Goal: Task Accomplishment & Management: Use online tool/utility

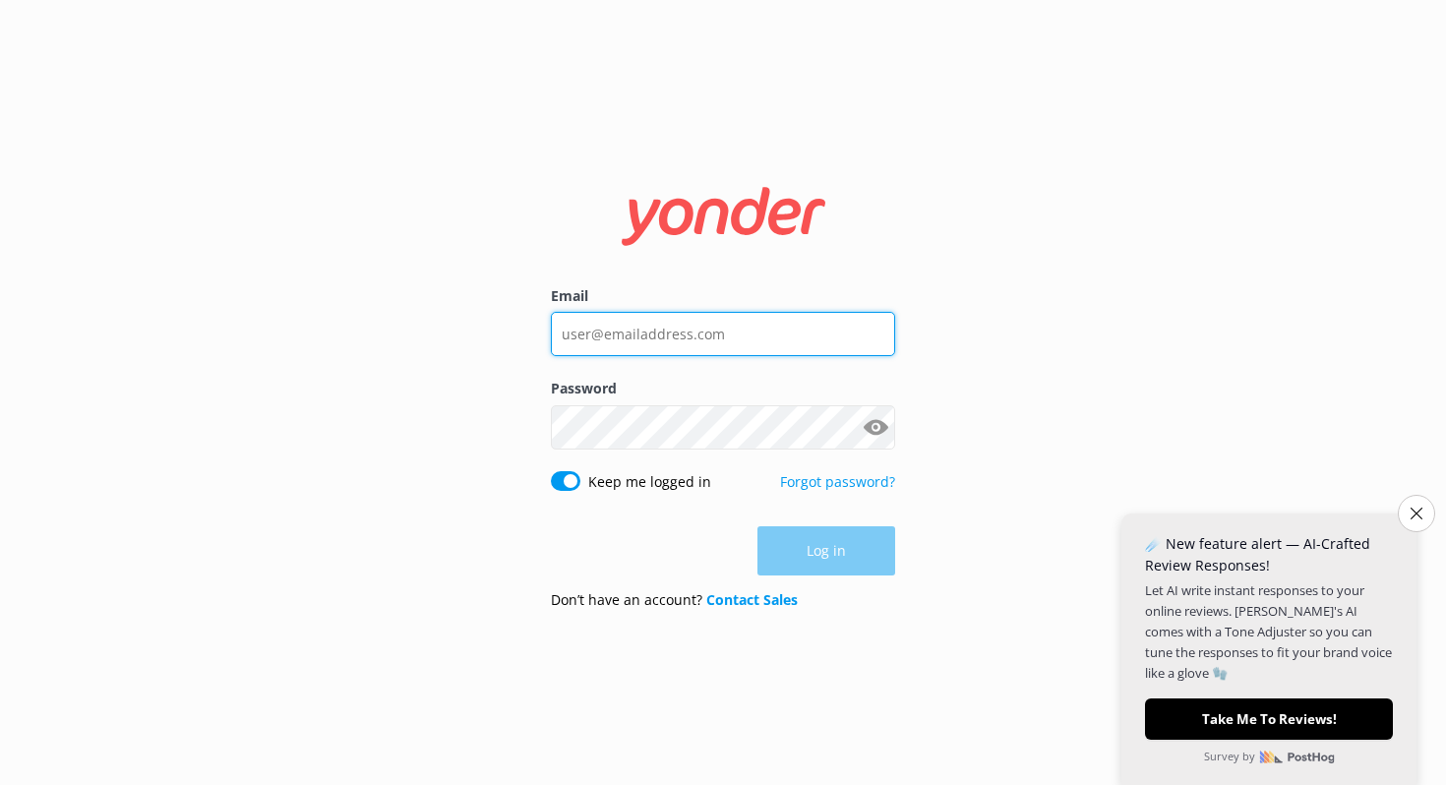
type input "david@davidkunze.com"
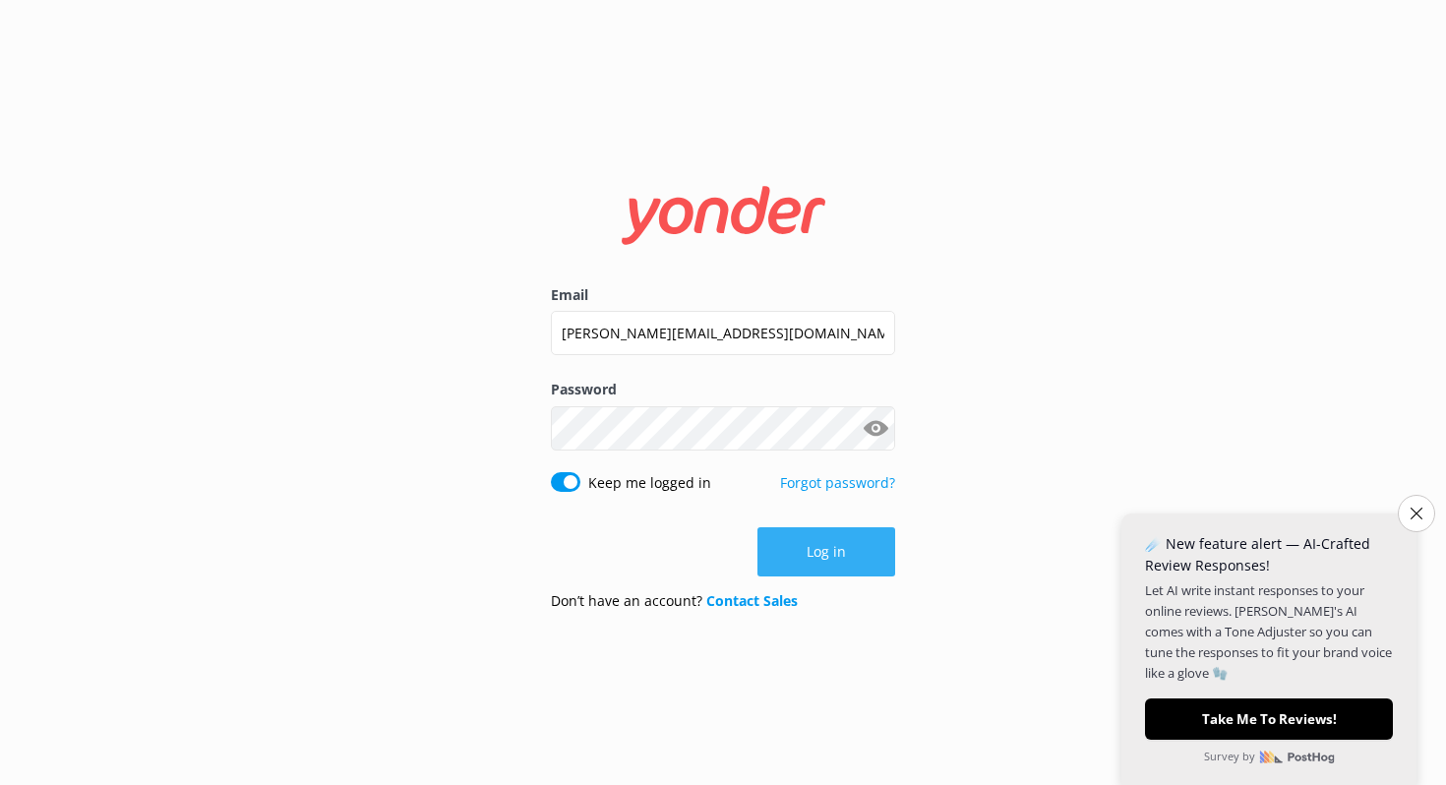
click at [820, 552] on div "Log in" at bounding box center [723, 551] width 344 height 49
click at [821, 547] on button "Log in" at bounding box center [826, 551] width 138 height 49
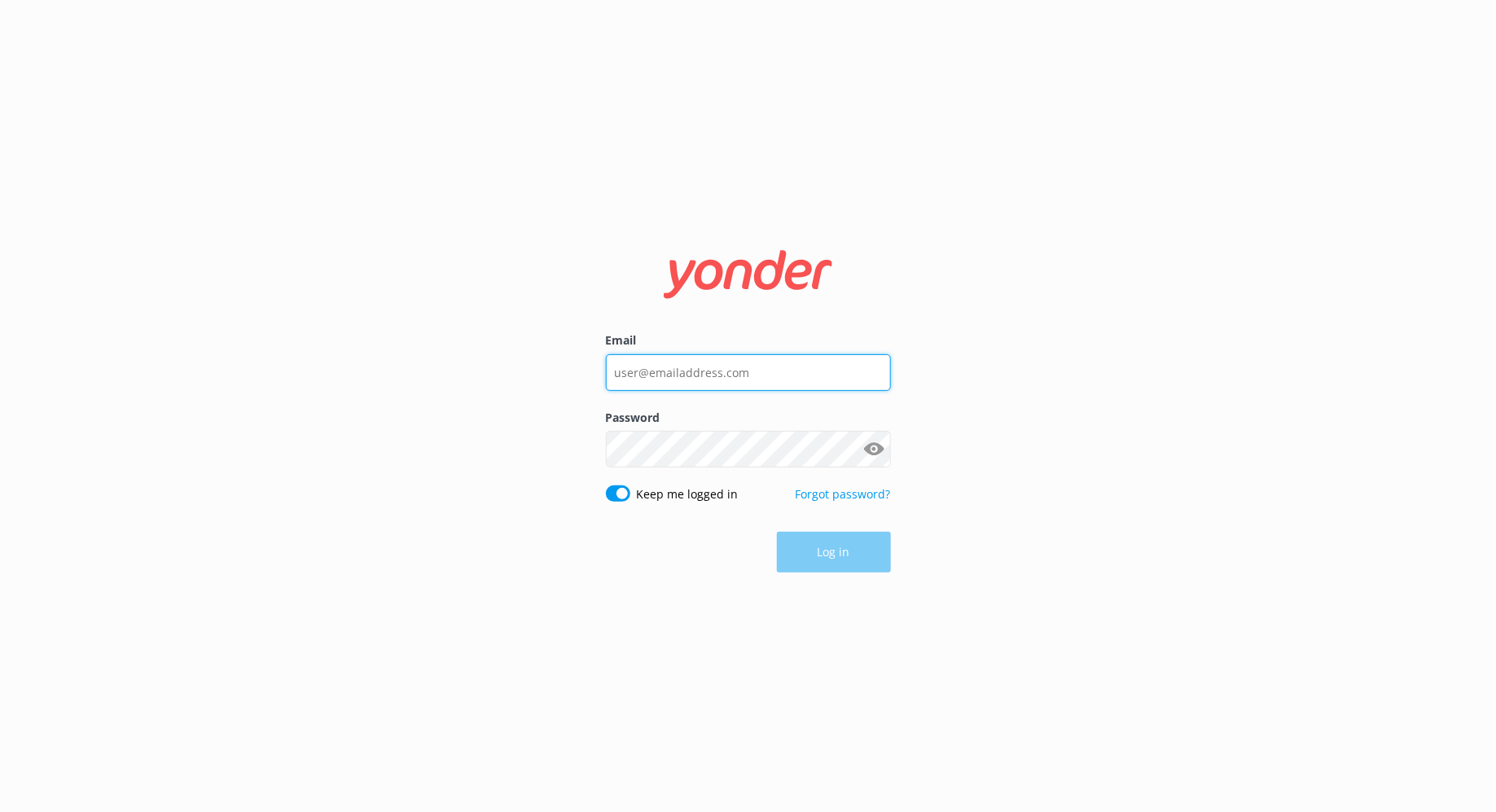
type input "[PERSON_NAME][EMAIL_ADDRESS][DOMAIN_NAME]"
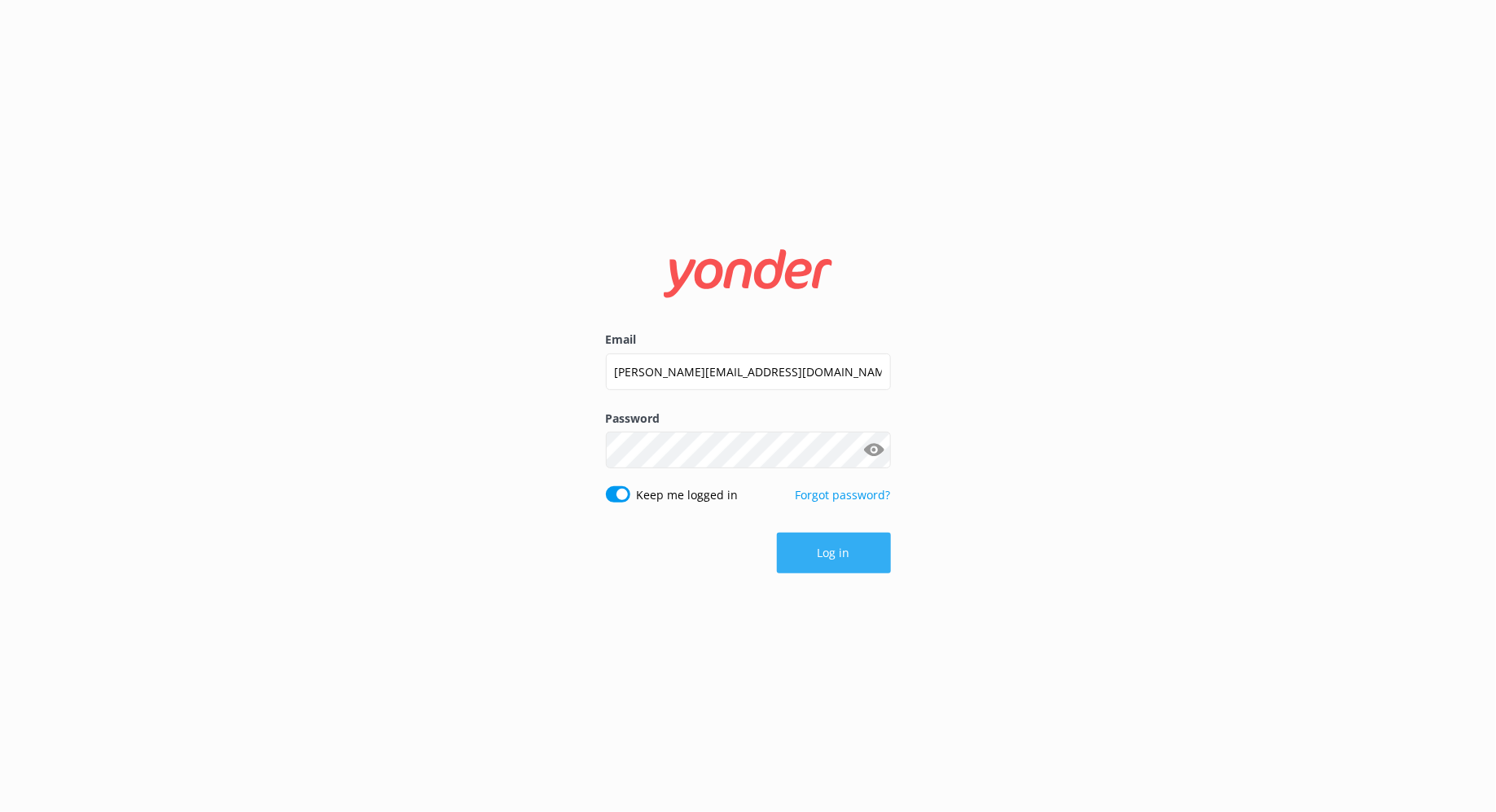
click at [854, 555] on button "Log in" at bounding box center [834, 552] width 114 height 41
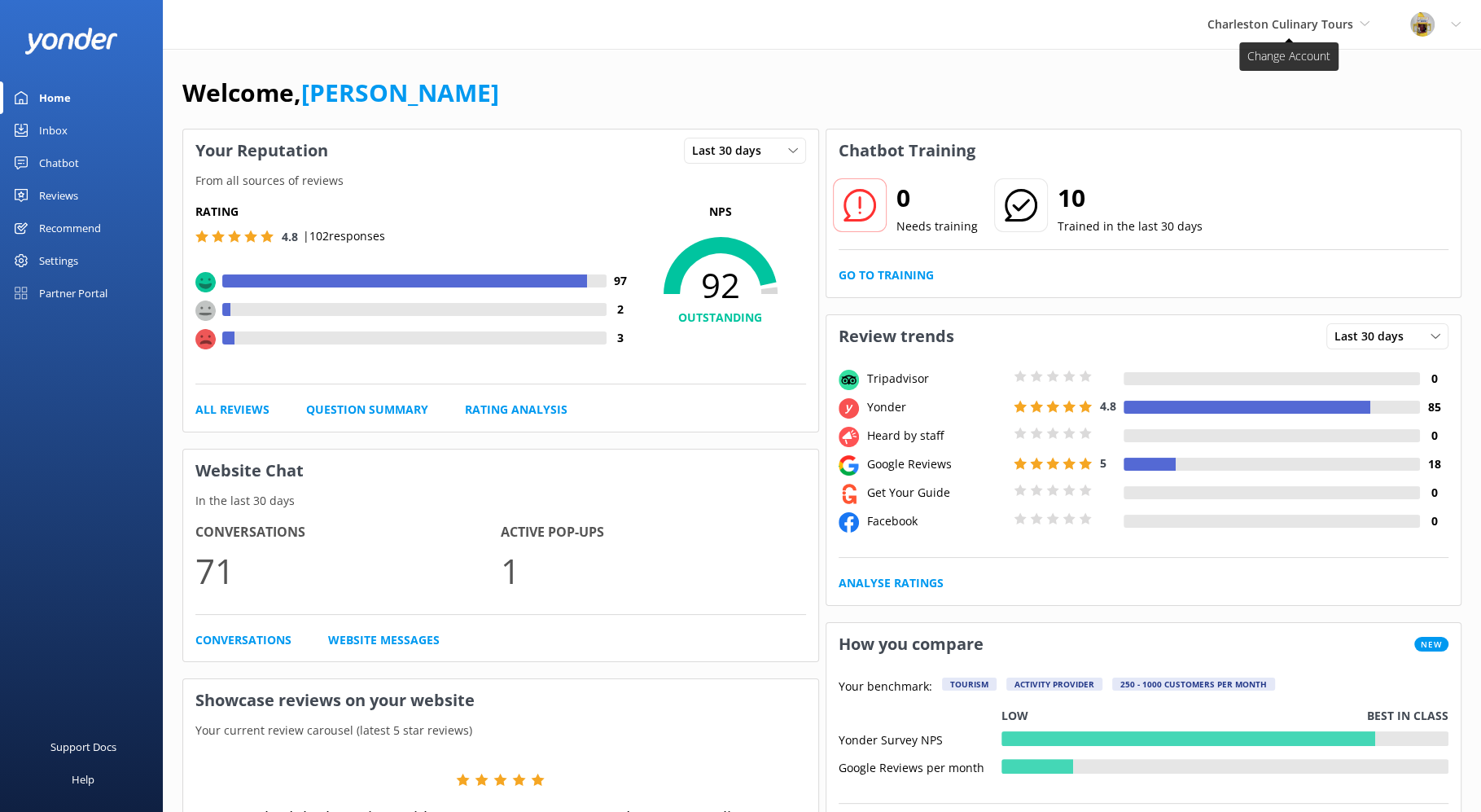
click at [1338, 26] on span "Charleston Culinary Tours" at bounding box center [1281, 24] width 146 height 16
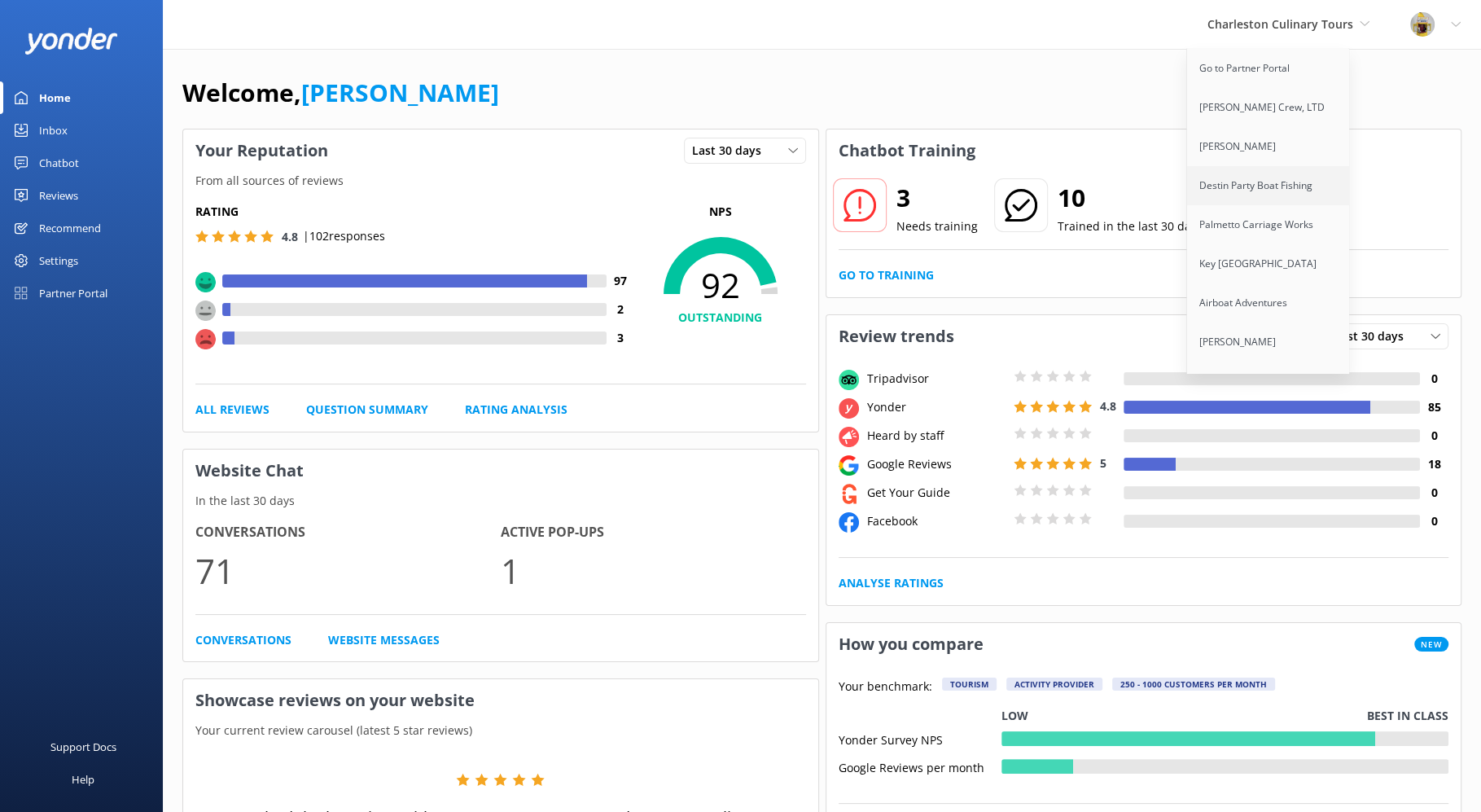
click at [1291, 185] on link "Destin Party Boat Fishing" at bounding box center [1268, 185] width 163 height 39
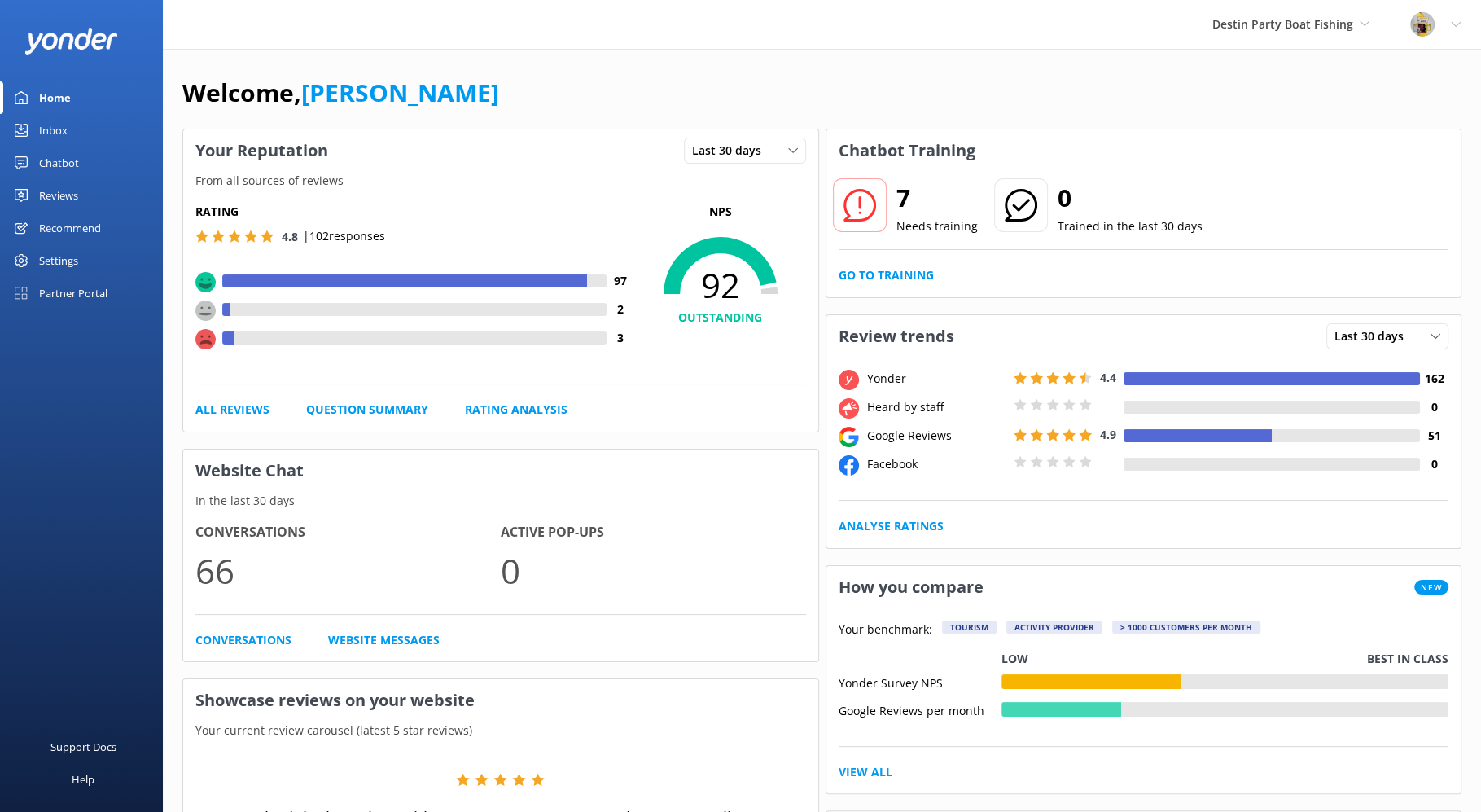
click at [78, 164] on link "Chatbot" at bounding box center [81, 162] width 163 height 32
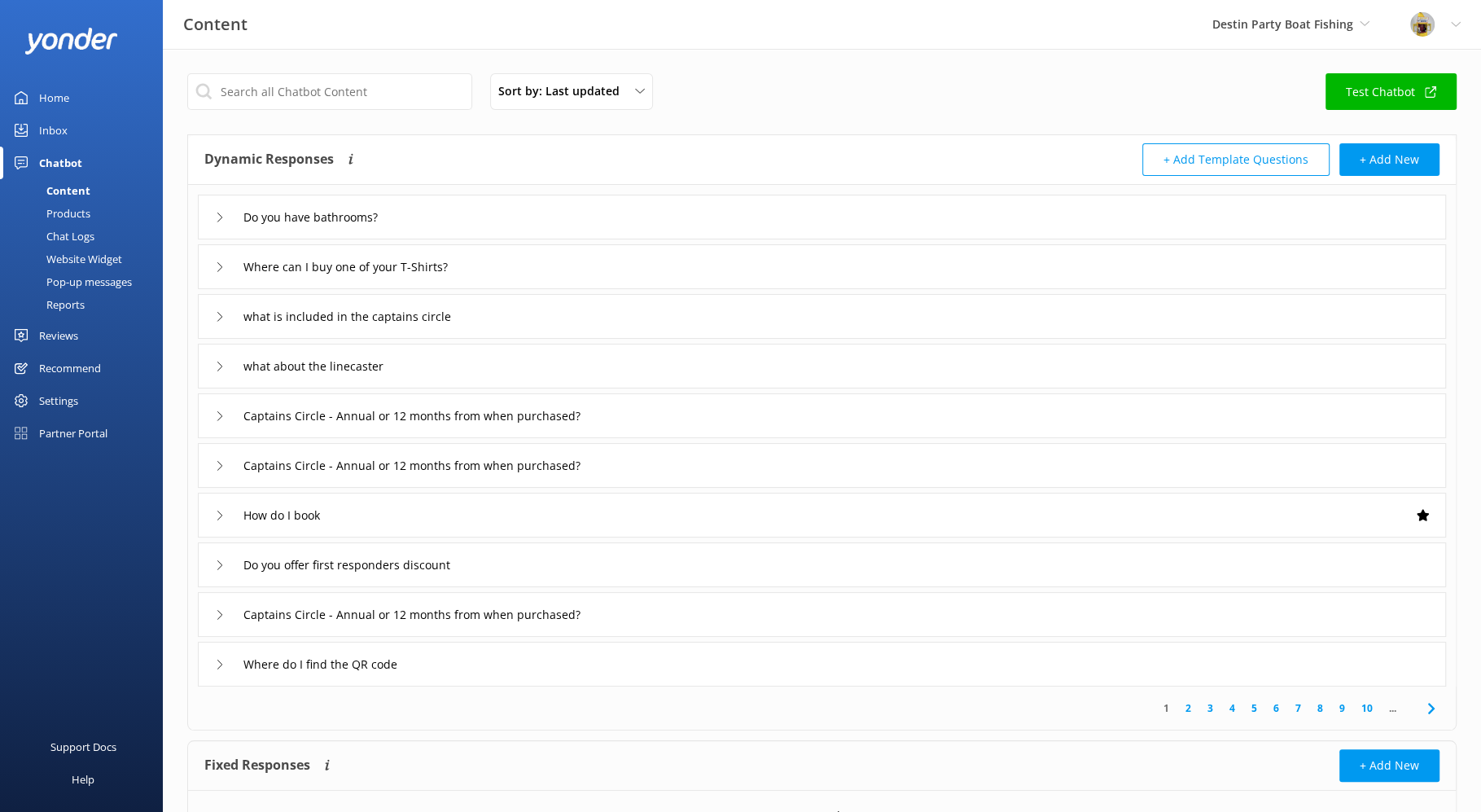
click at [222, 219] on icon at bounding box center [220, 218] width 10 height 10
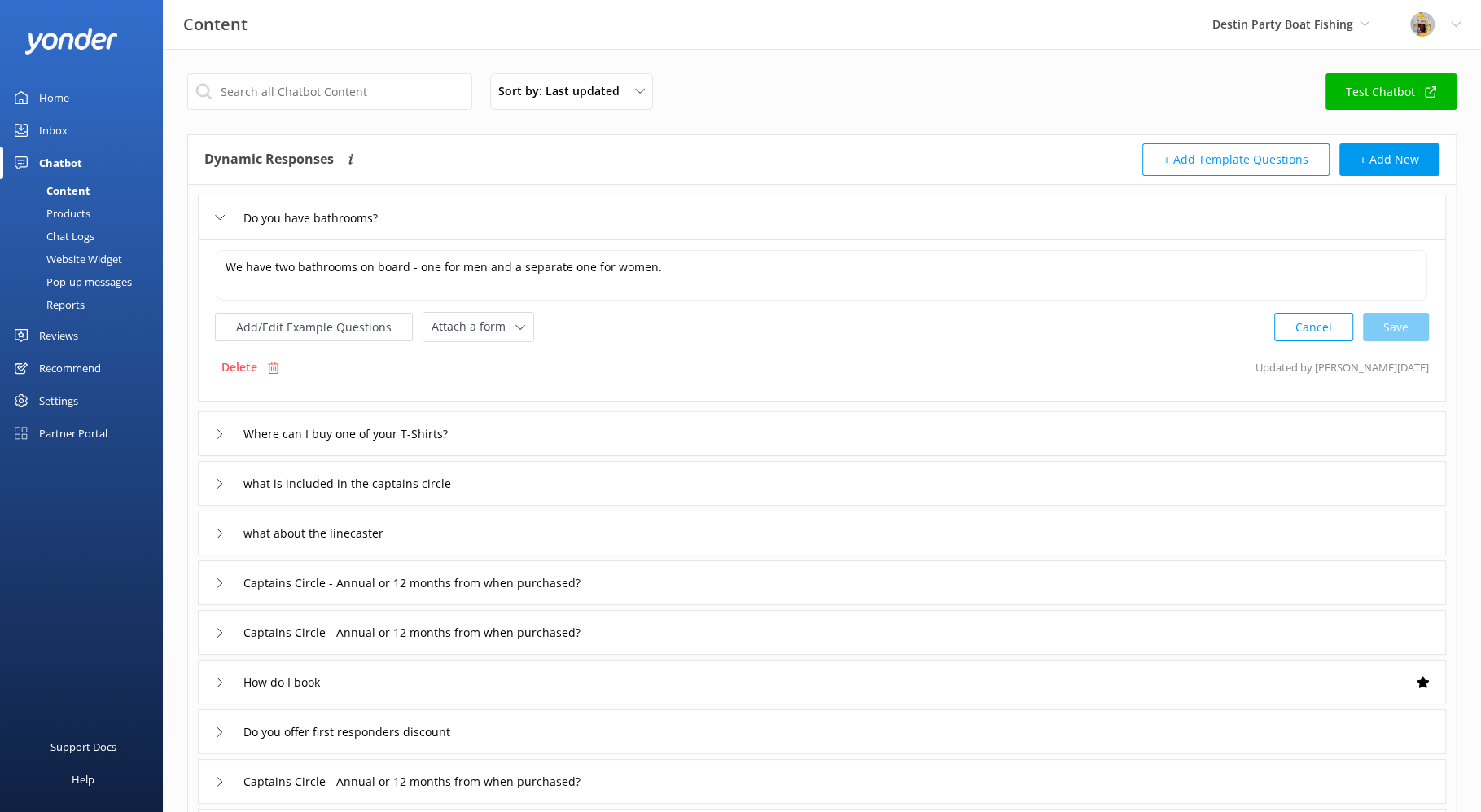
click at [222, 219] on icon at bounding box center [220, 218] width 10 height 10
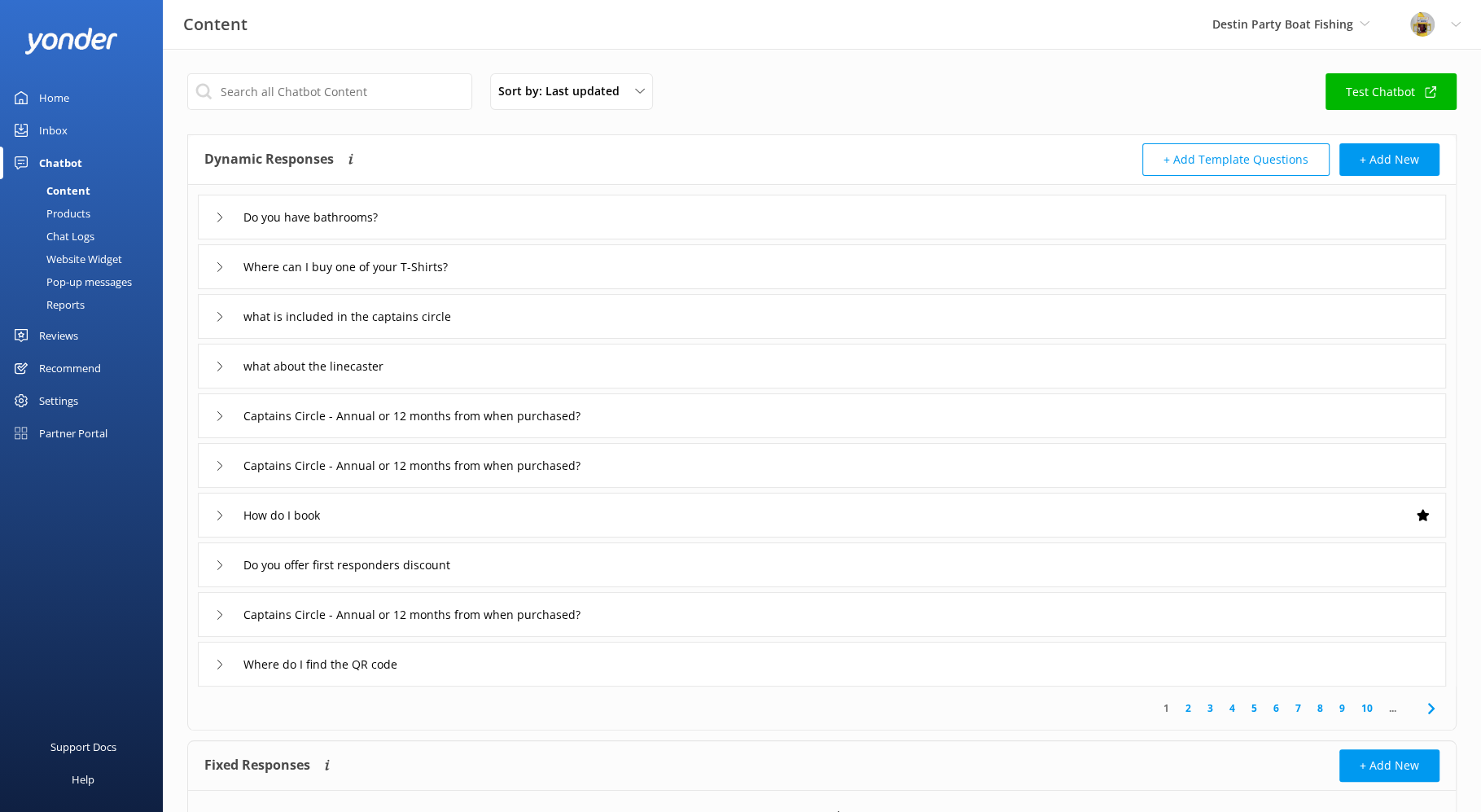
click at [1184, 709] on link "2" at bounding box center [1188, 708] width 22 height 16
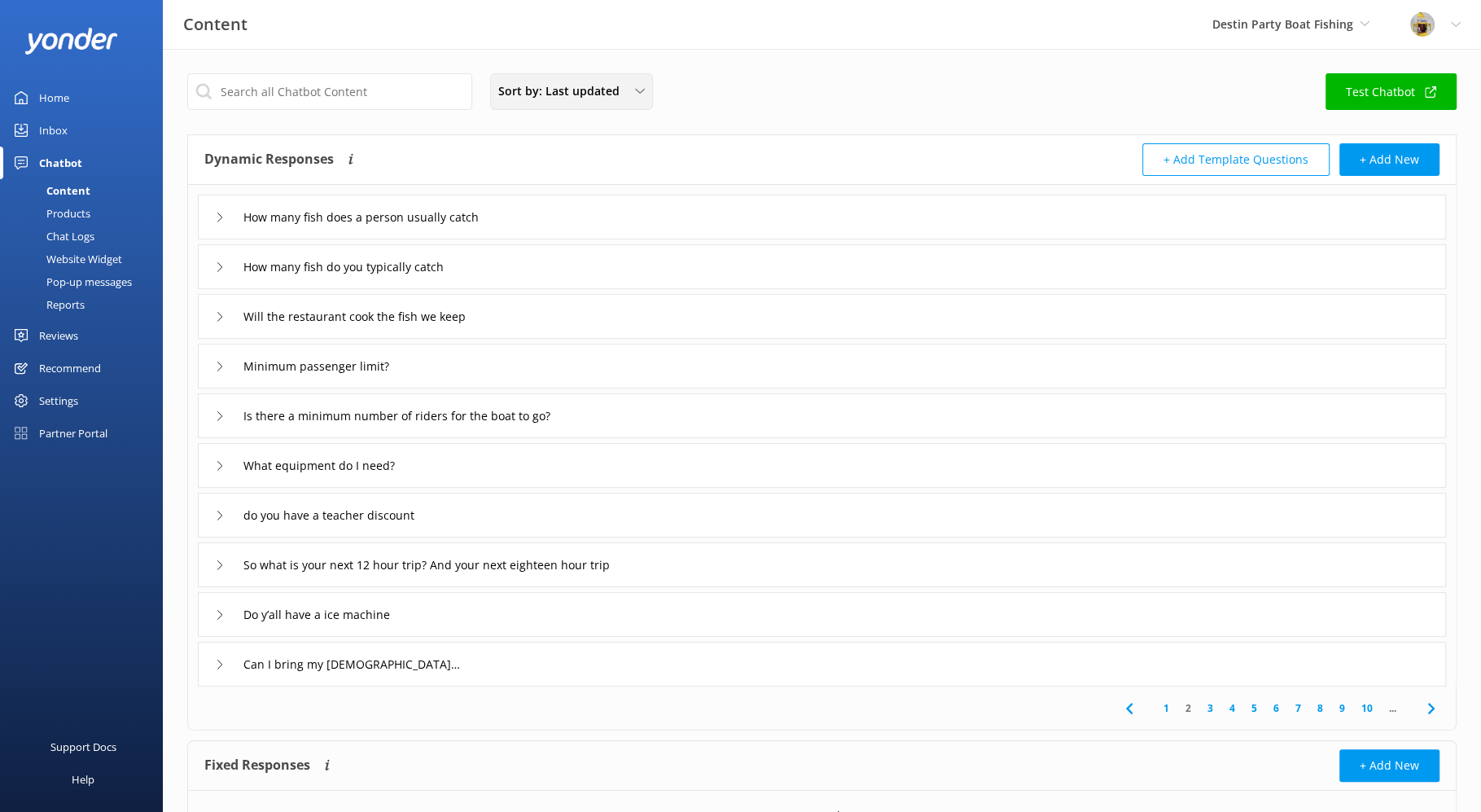
click at [630, 98] on div "Sort by: Last updated" at bounding box center [571, 91] width 155 height 18
click at [801, 101] on div "Sort by: Last updated Title (A-Z) Last updated Test Chatbot" at bounding box center [822, 97] width 1270 height 46
click at [493, 221] on input "How many fish does a person usually catch" at bounding box center [377, 218] width 286 height 25
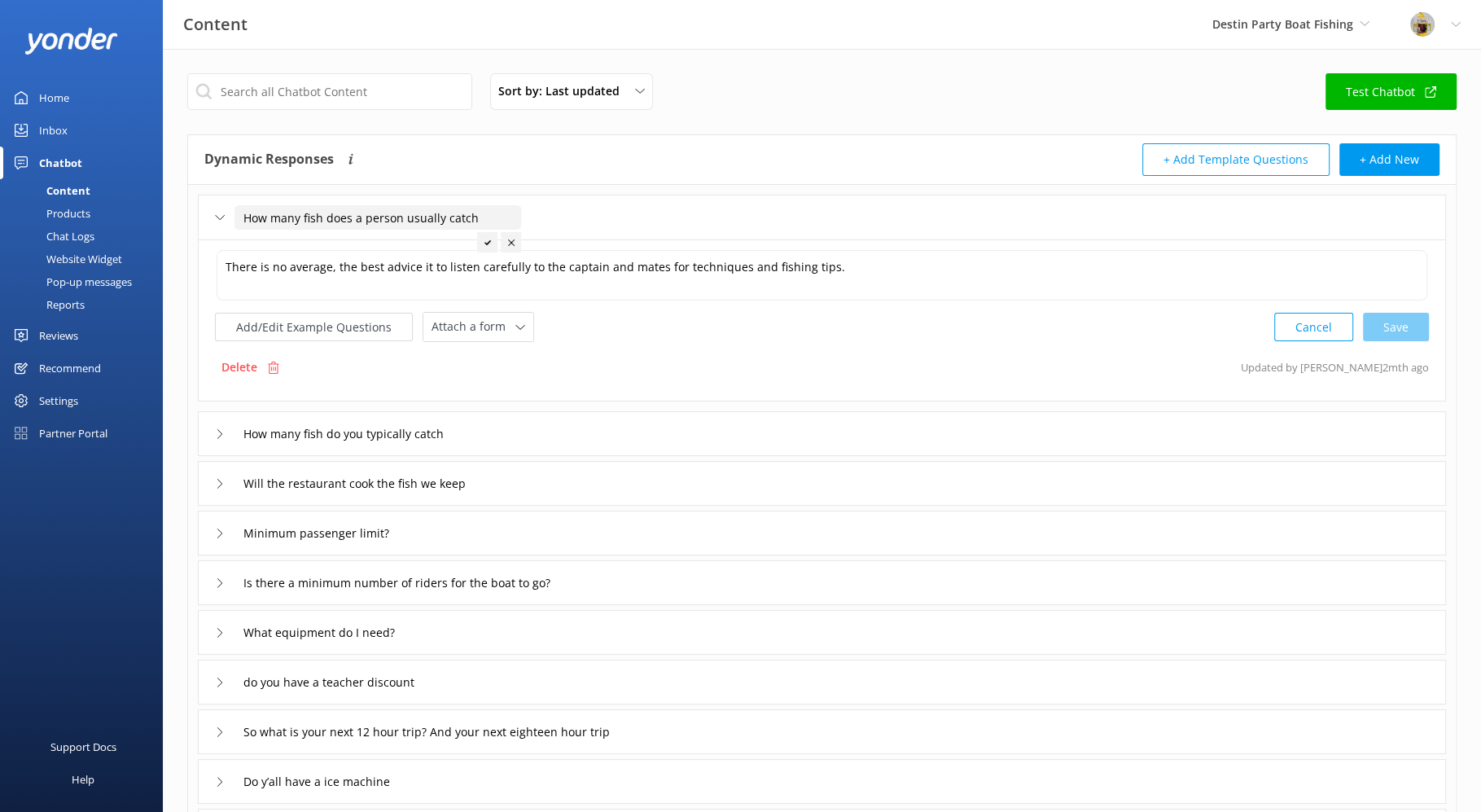
click at [643, 327] on div "Add/Edit Example Questions Attach a form Leave contact details Check availabili…" at bounding box center [822, 327] width 1214 height 30
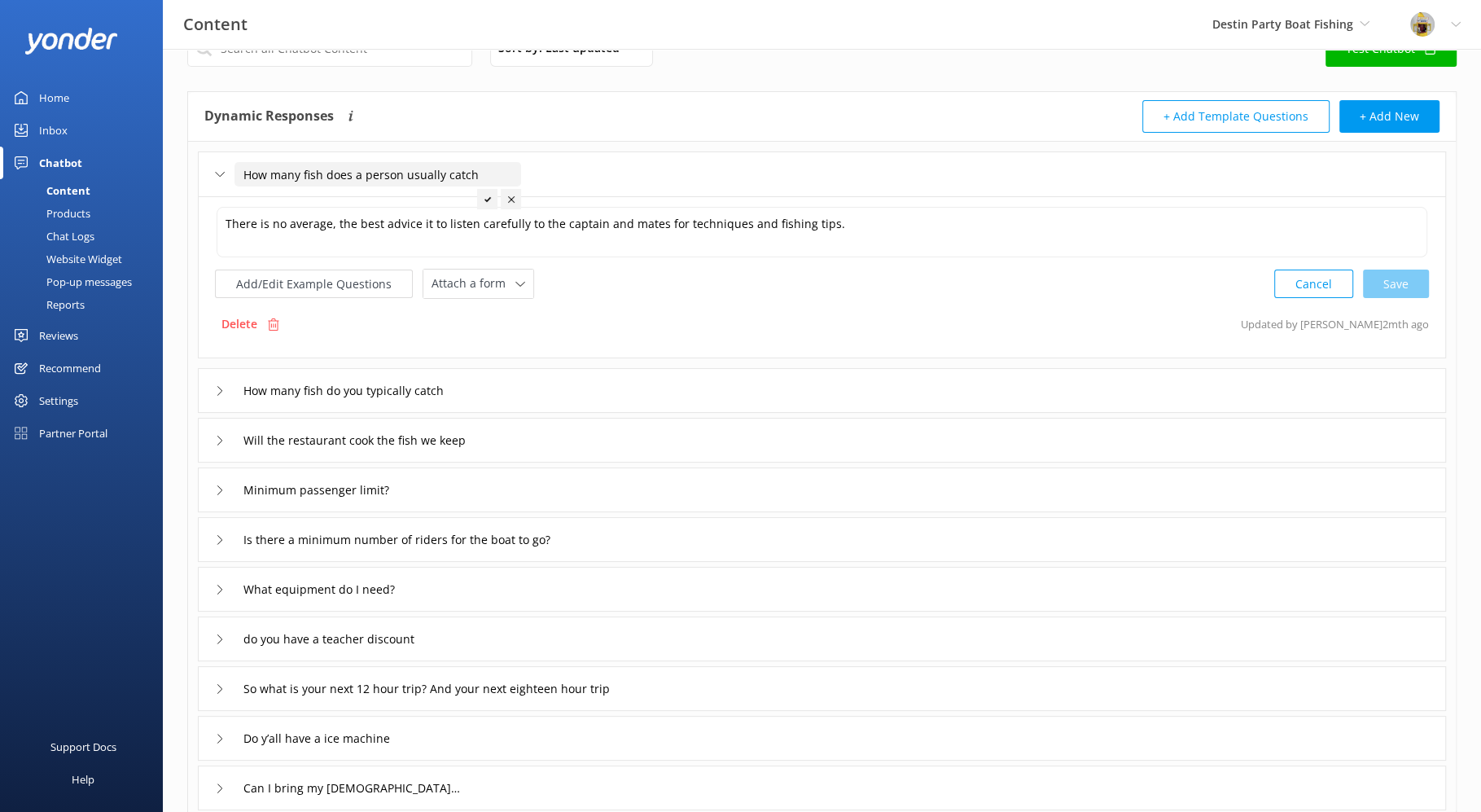
scroll to position [65, 0]
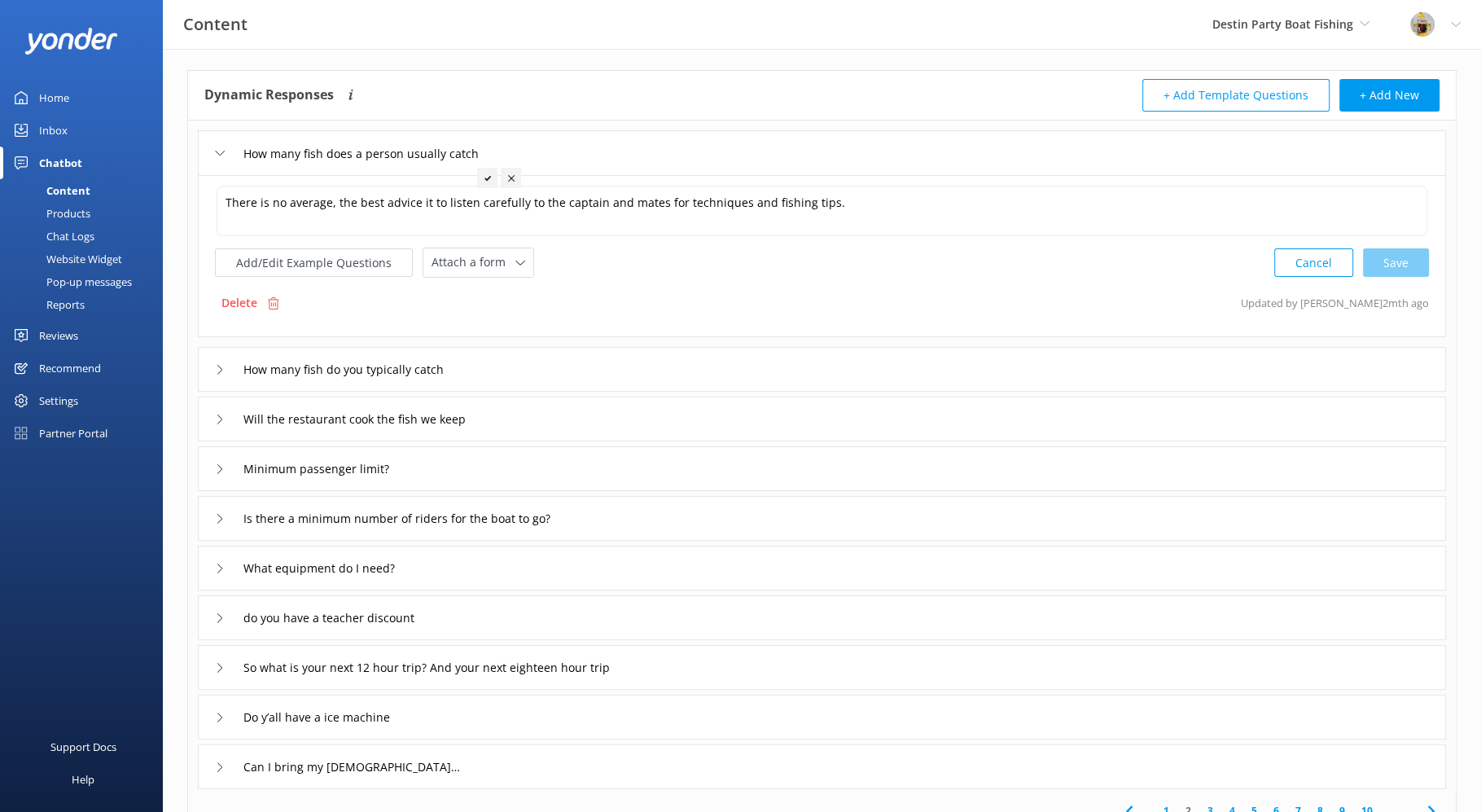
click at [223, 370] on icon at bounding box center [220, 370] width 10 height 10
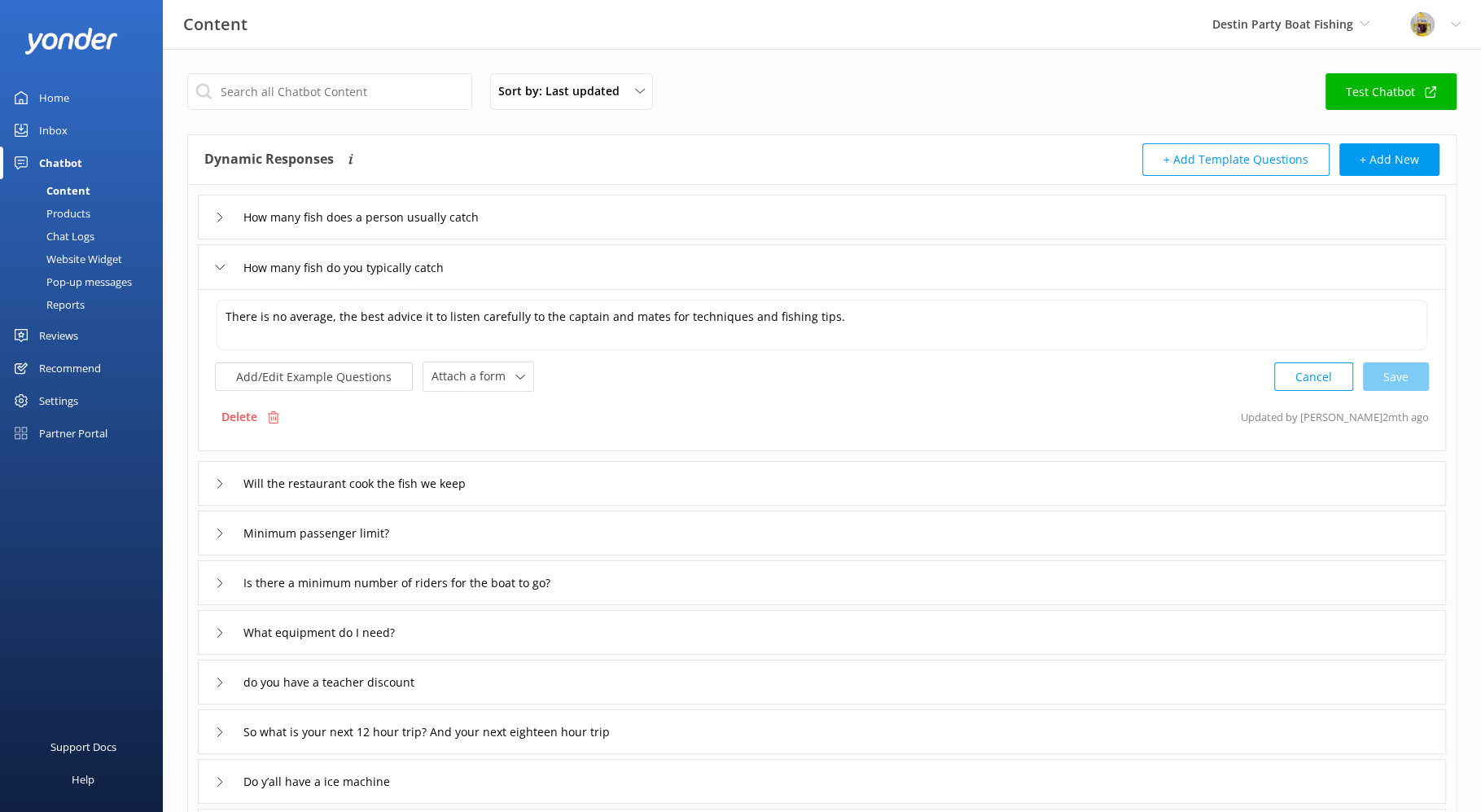
click at [78, 210] on div "Products" at bounding box center [50, 214] width 80 height 23
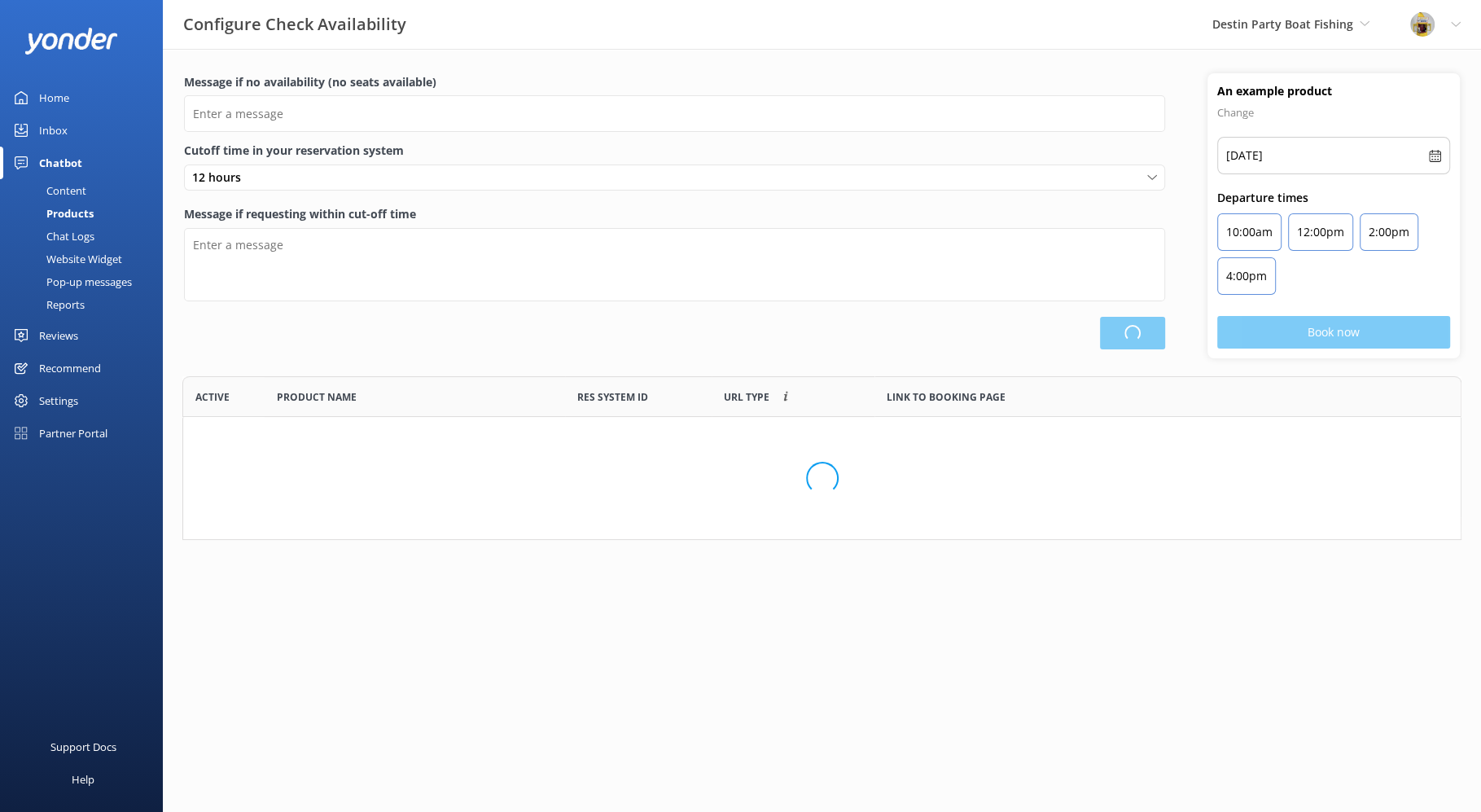
scroll to position [473, 1262]
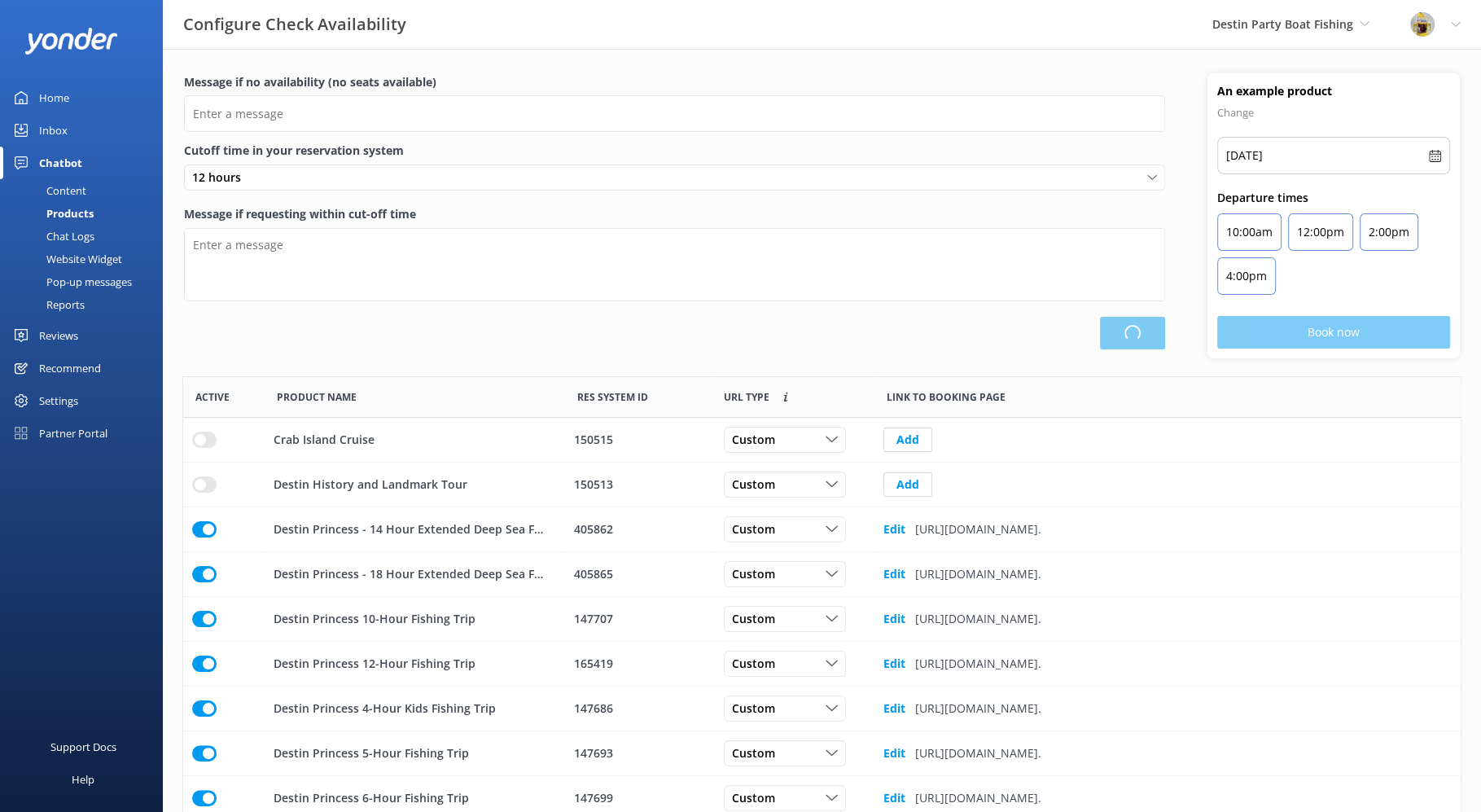
type input "There are no seats available, please check an alternative day"
type textarea "Our online booking system closes {hours} prior to departure. Please contact us …"
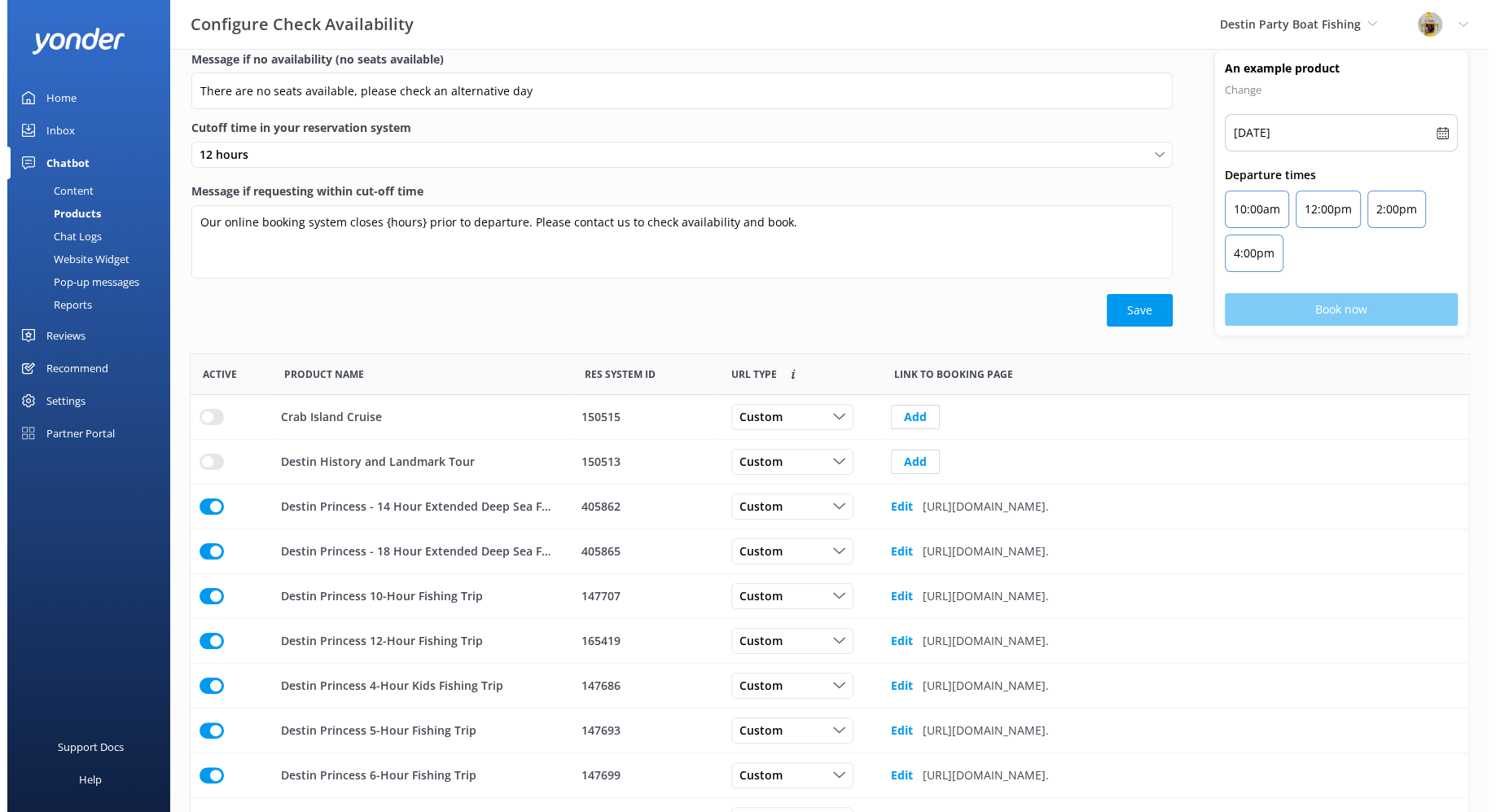
scroll to position [0, 0]
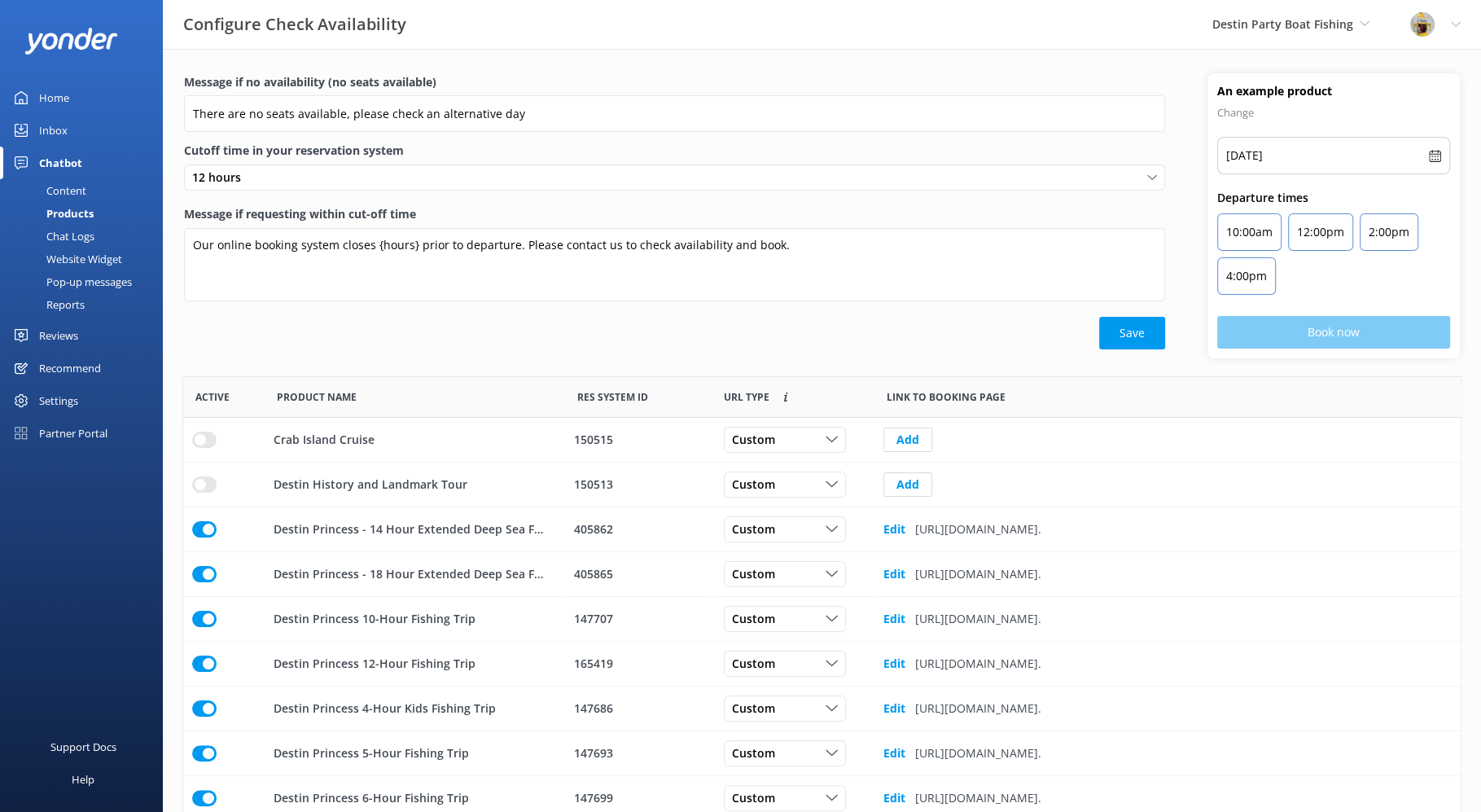
click at [59, 337] on div "Reviews" at bounding box center [58, 335] width 39 height 32
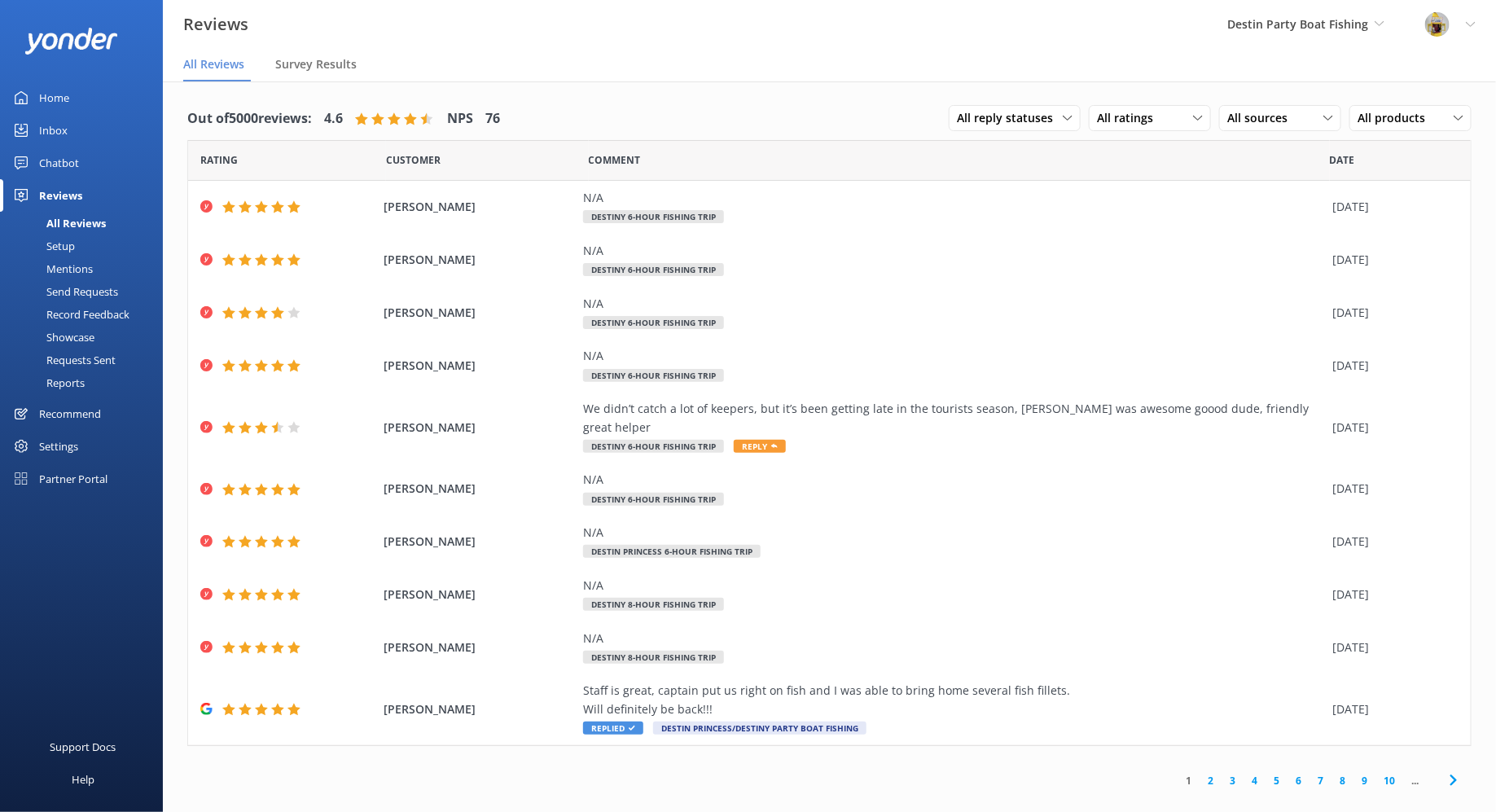
click at [97, 334] on link "Showcase" at bounding box center [86, 337] width 153 height 23
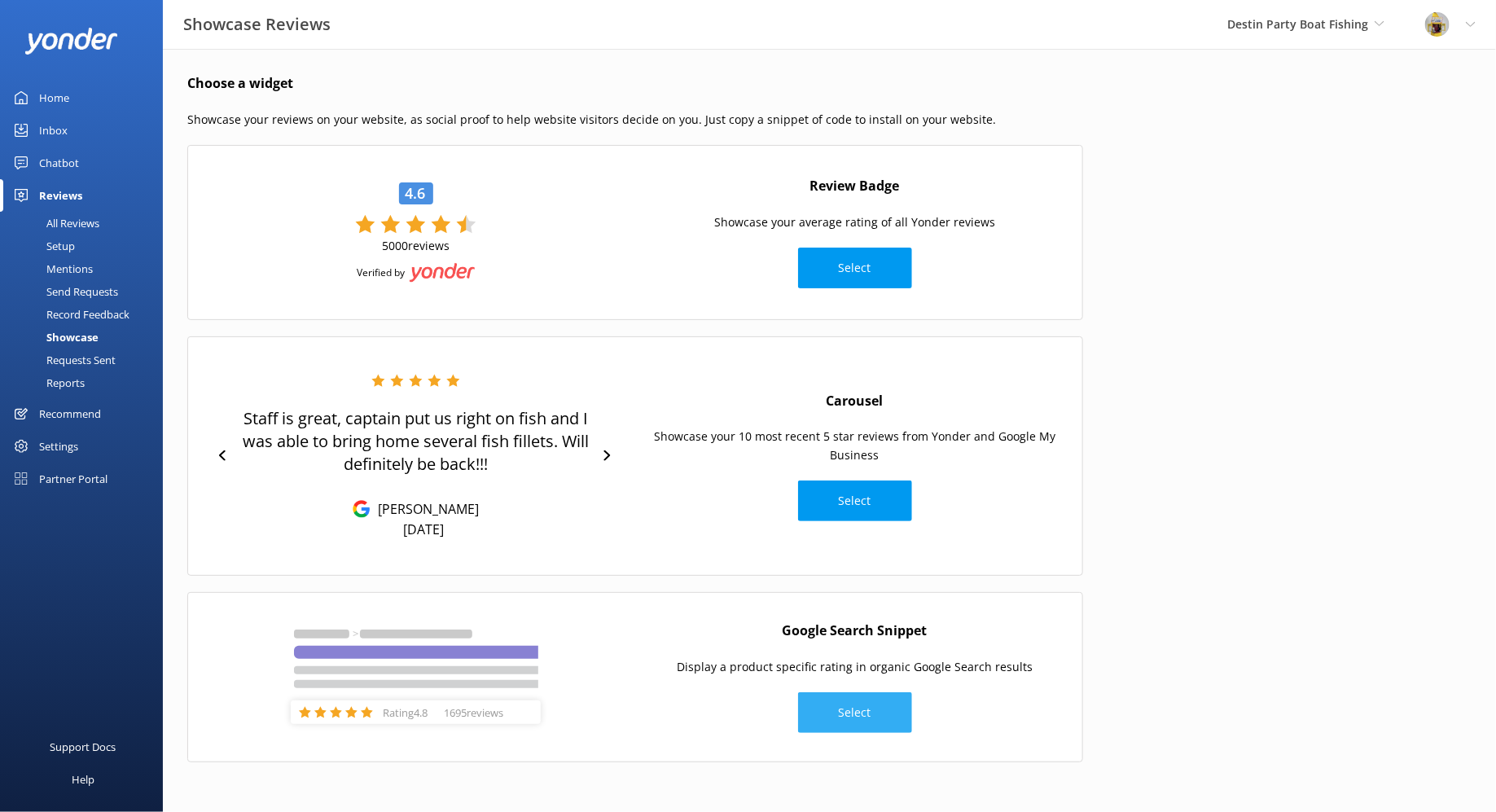
click at [872, 711] on button "Select" at bounding box center [855, 712] width 114 height 41
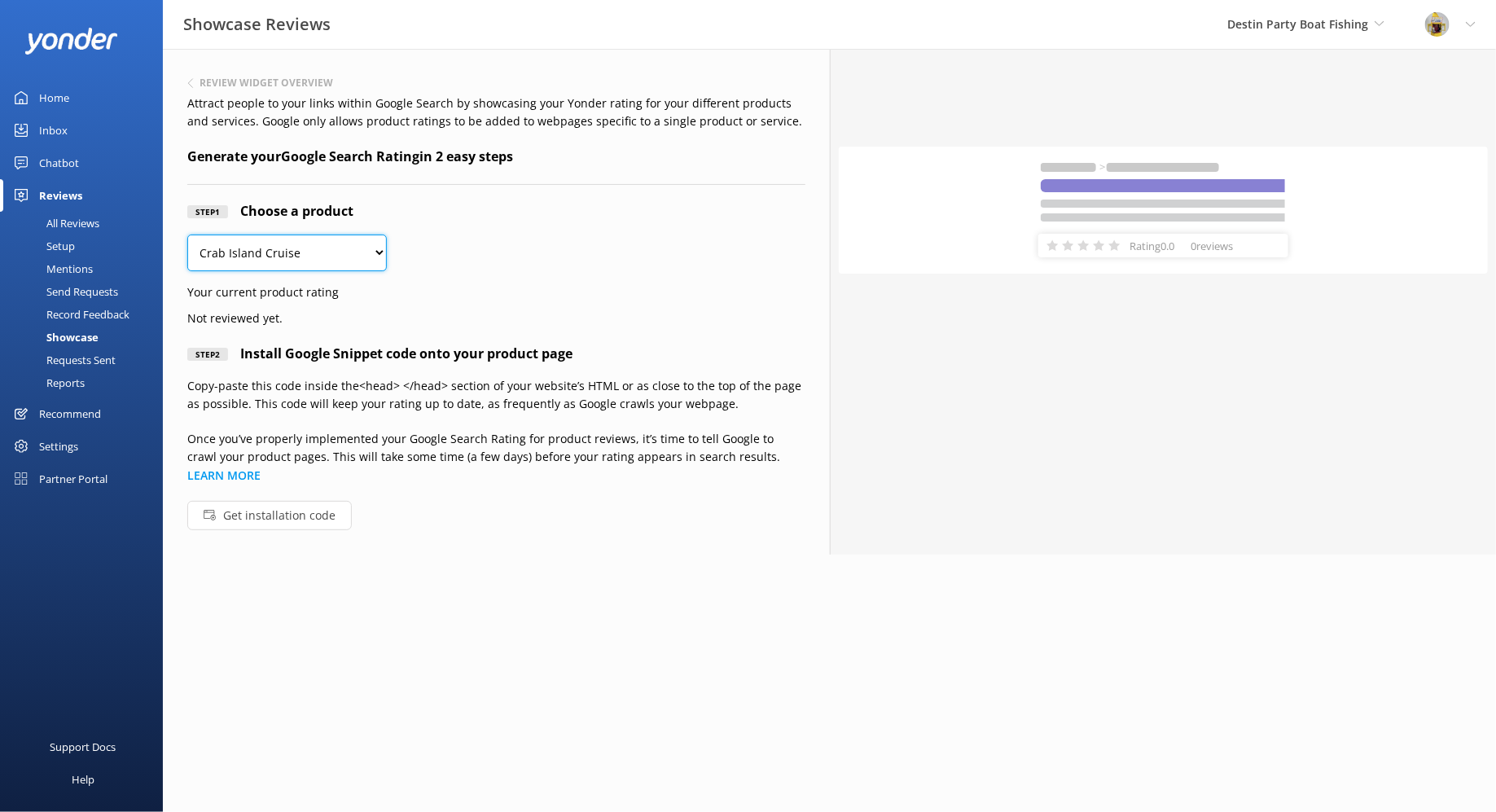
click at [363, 257] on select "Crab Island Cruise Destin History and Landmark Tour Destin Princess - 14 Hour E…" at bounding box center [286, 252] width 200 height 36
click at [372, 254] on select "Crab Island Cruise Destin History and Landmark Tour Destin Princess - 14 Hour E…" at bounding box center [286, 252] width 200 height 36
select select "147695"
click at [187, 234] on select "Crab Island Cruise Destin History and Landmark Tour Destin Princess - 14 Hour E…" at bounding box center [286, 252] width 200 height 36
click at [296, 501] on button "Get installation code" at bounding box center [269, 515] width 165 height 29
